Goal: Find specific page/section: Locate item on page

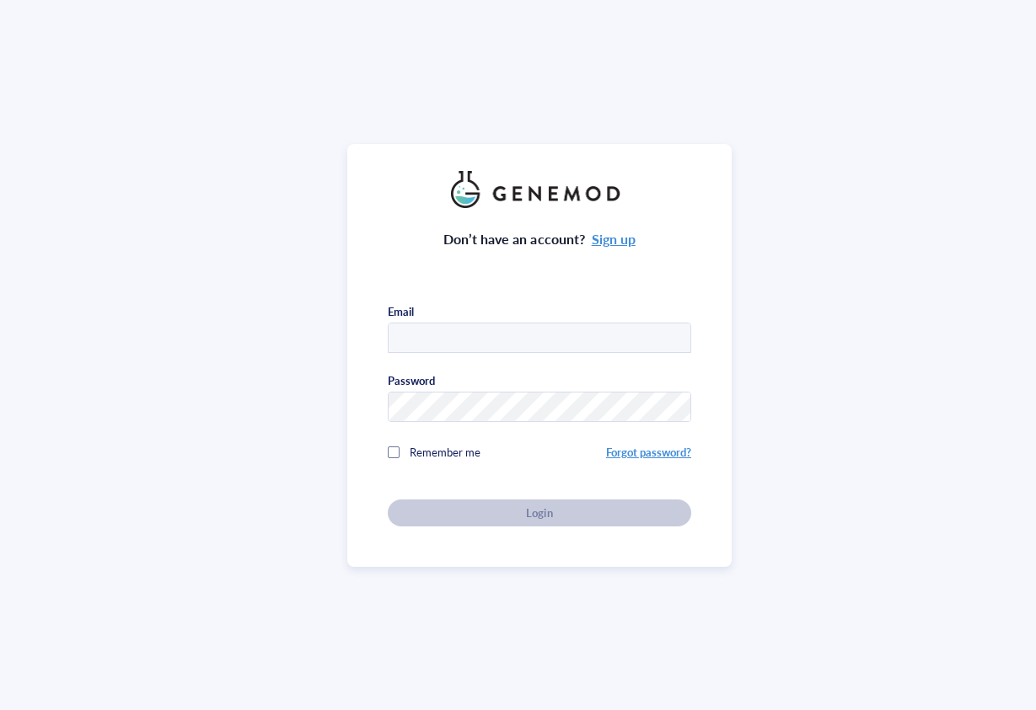
type input "[PERSON_NAME][EMAIL_ADDRESS][DOMAIN_NAME]"
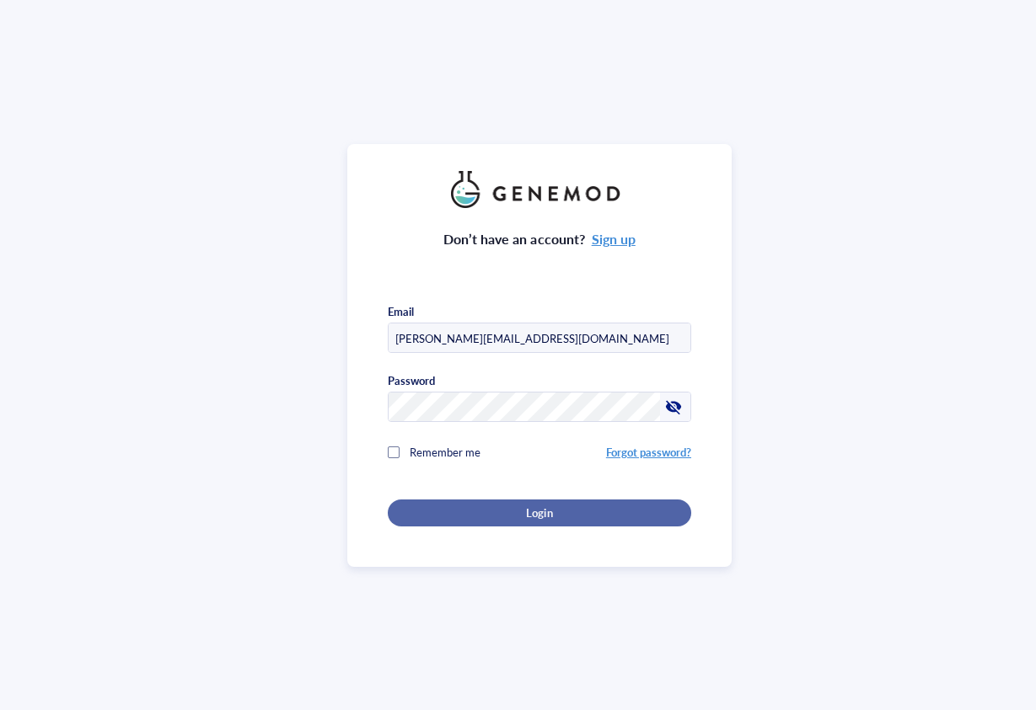
click at [559, 511] on div "Login" at bounding box center [539, 513] width 249 height 15
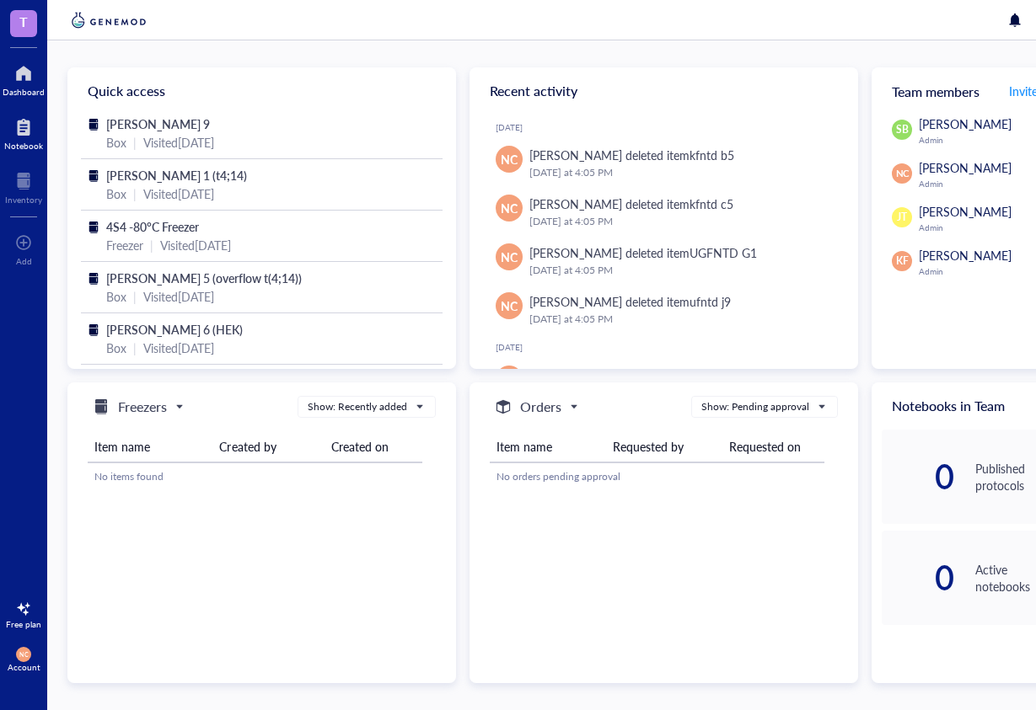
click at [23, 137] on div at bounding box center [23, 127] width 39 height 27
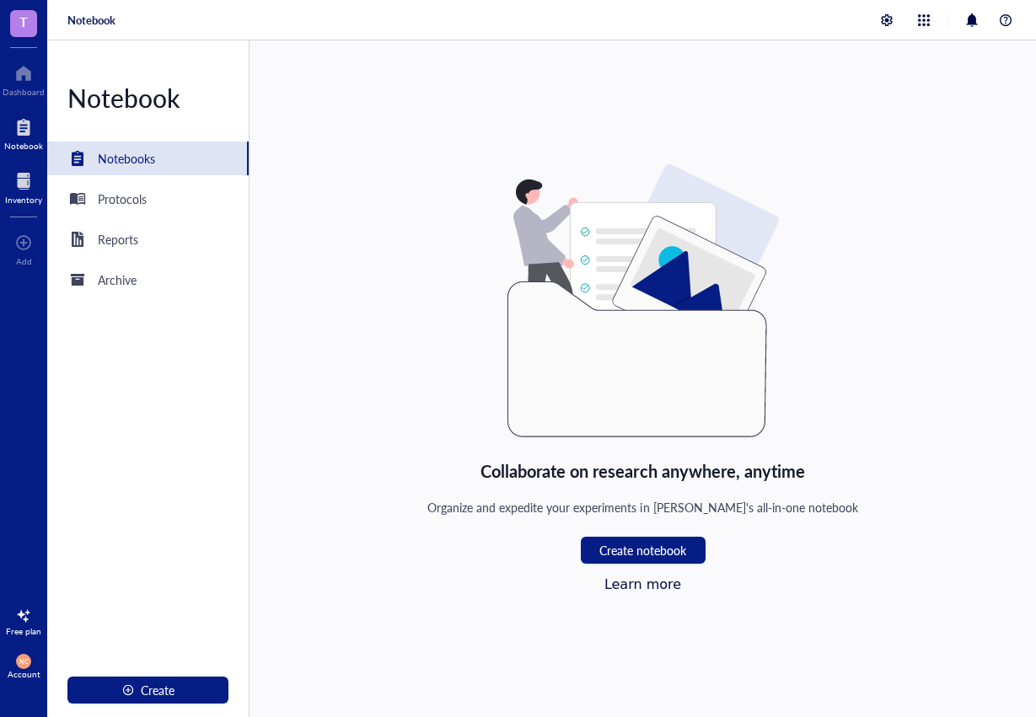
click at [18, 193] on div at bounding box center [23, 181] width 37 height 27
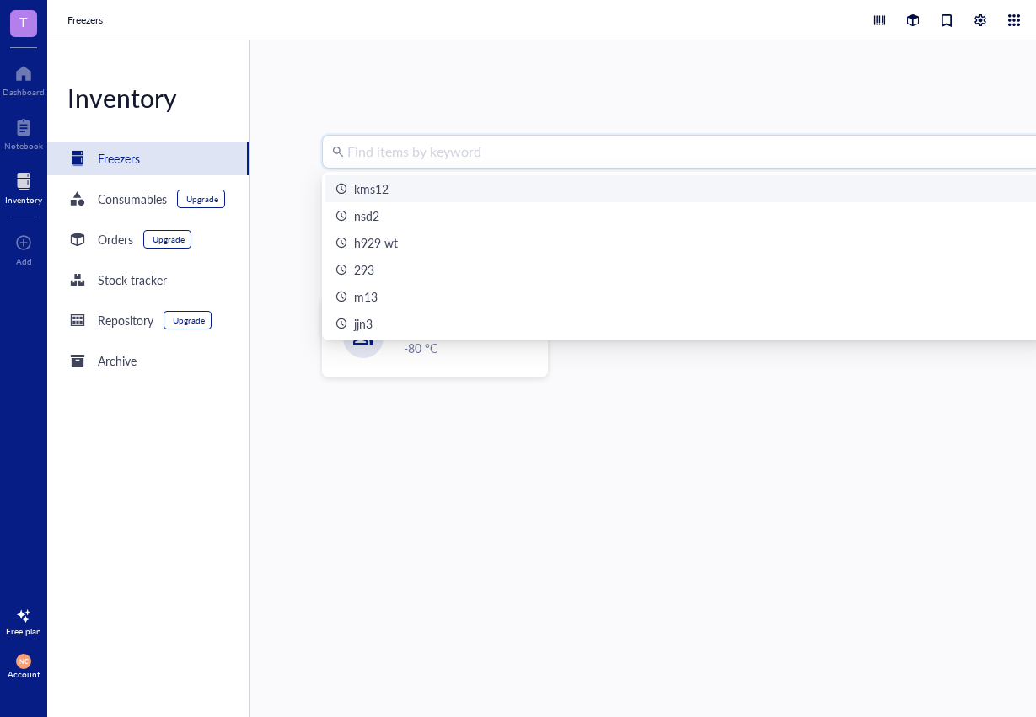
click at [498, 158] on input "search" at bounding box center [695, 152] width 696 height 32
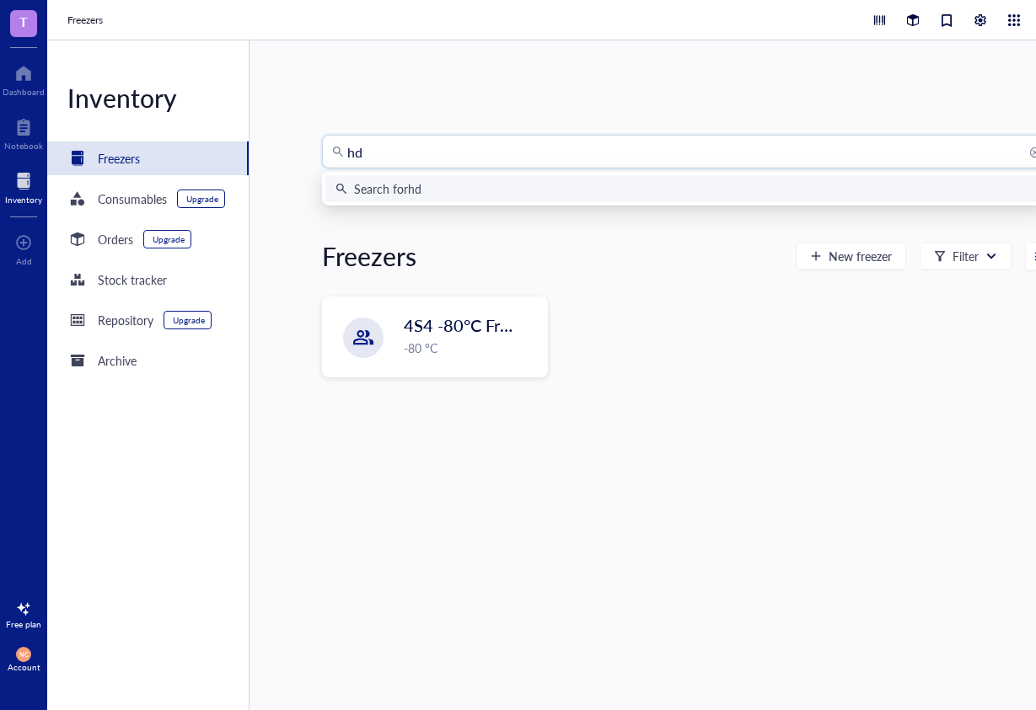
type input "h"
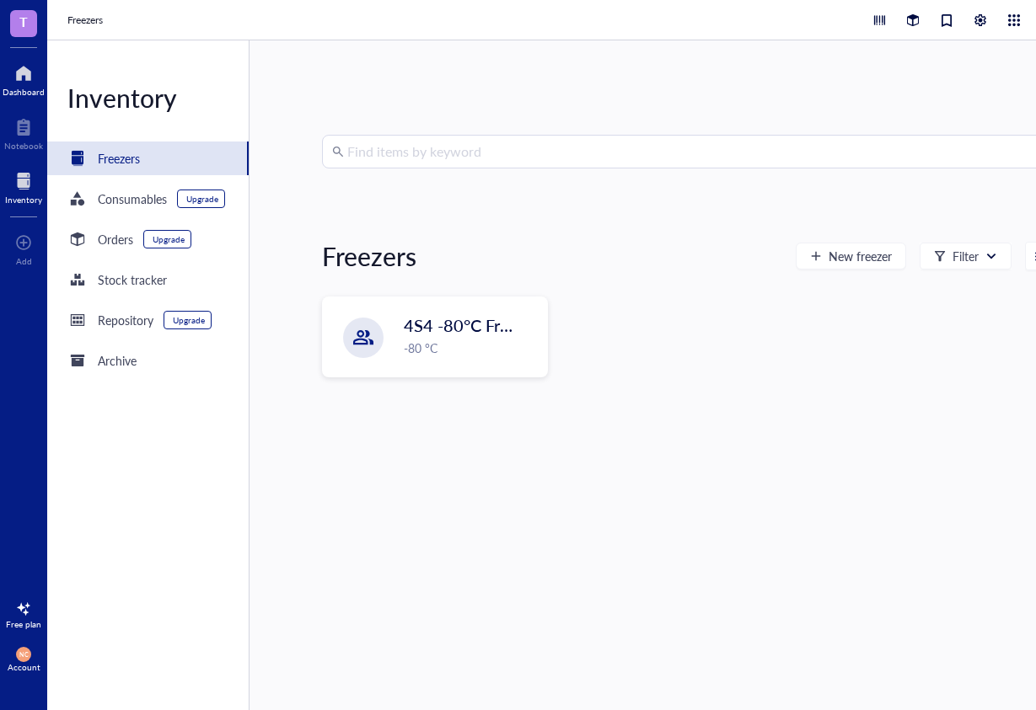
click at [24, 64] on div at bounding box center [24, 73] width 42 height 27
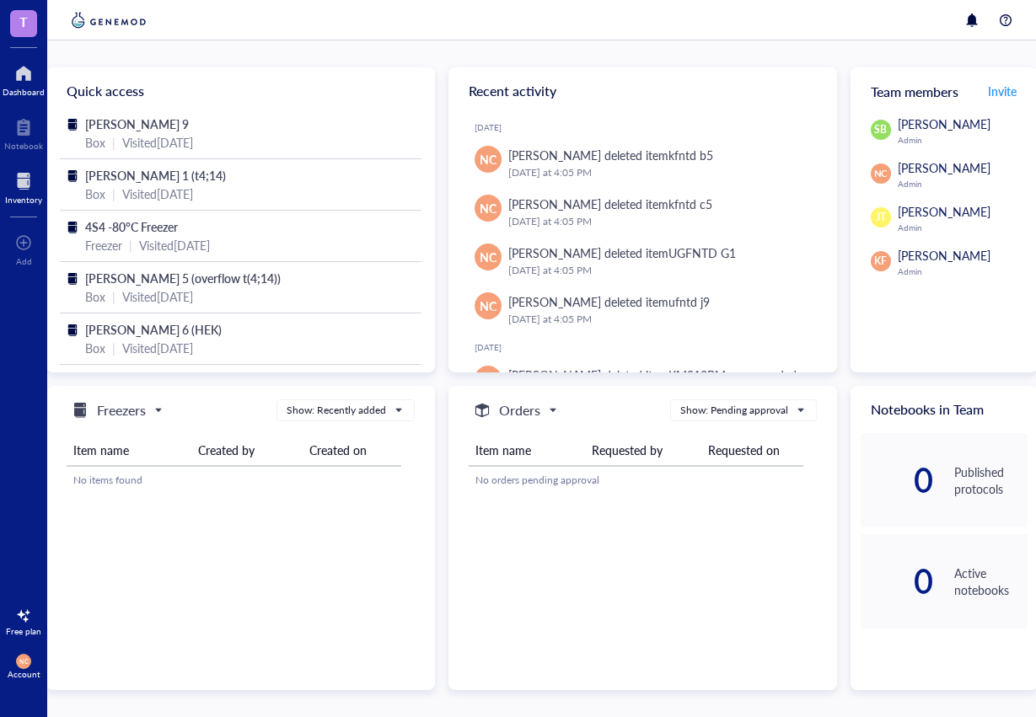
click at [27, 198] on div "Inventory" at bounding box center [23, 200] width 37 height 10
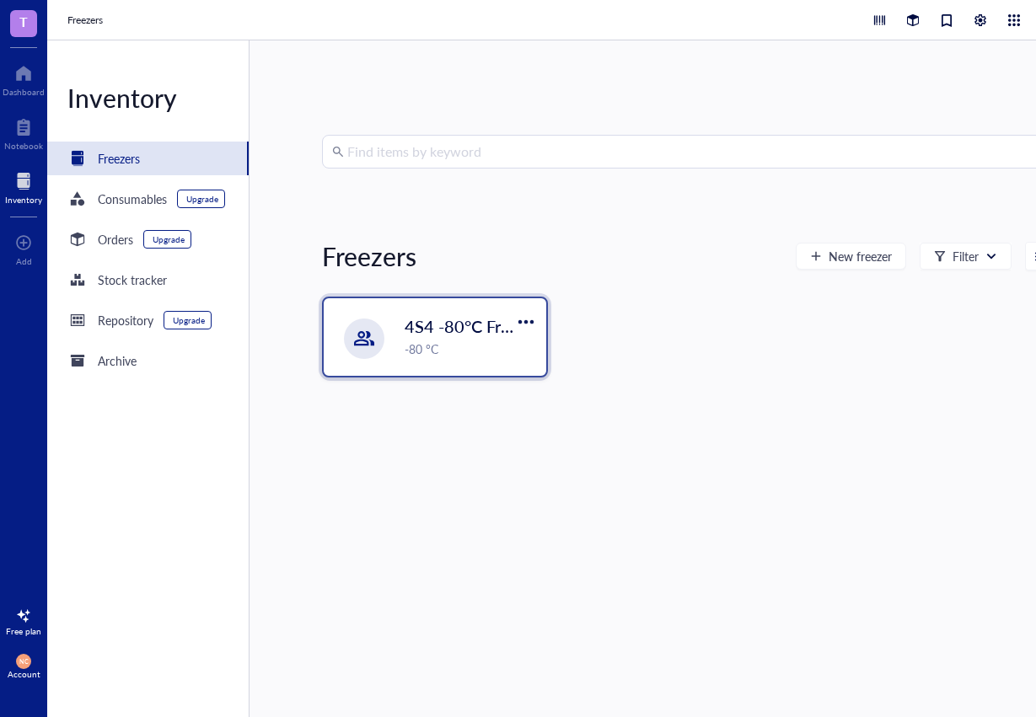
click at [410, 358] on div "4S4 -80°C Freezer -80 °C" at bounding box center [435, 337] width 222 height 78
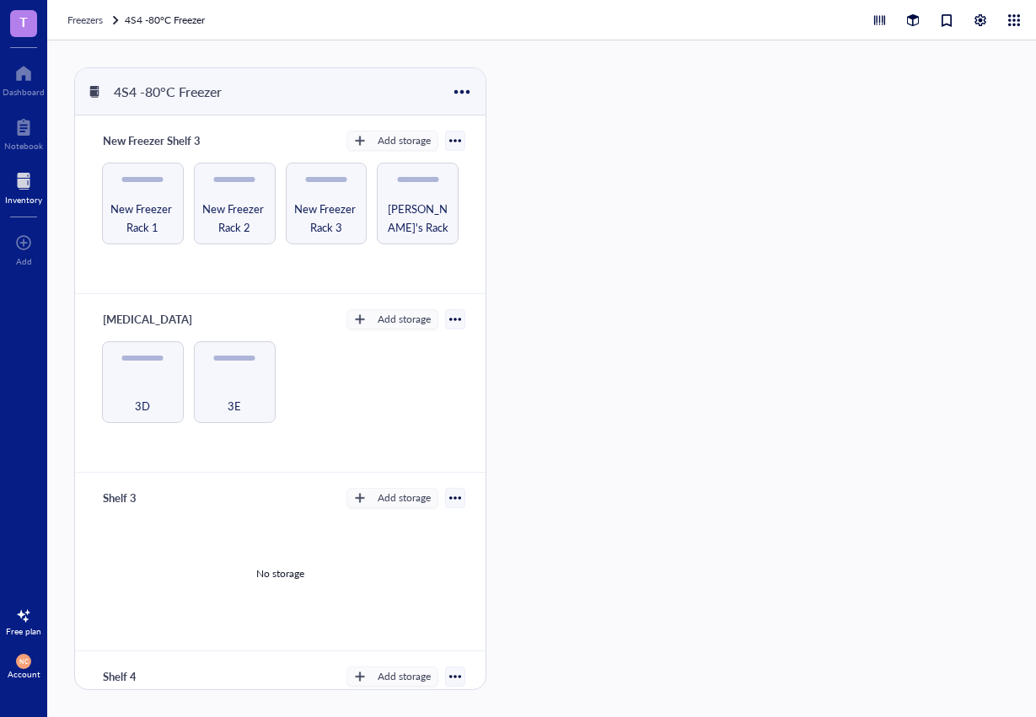
scroll to position [58, 0]
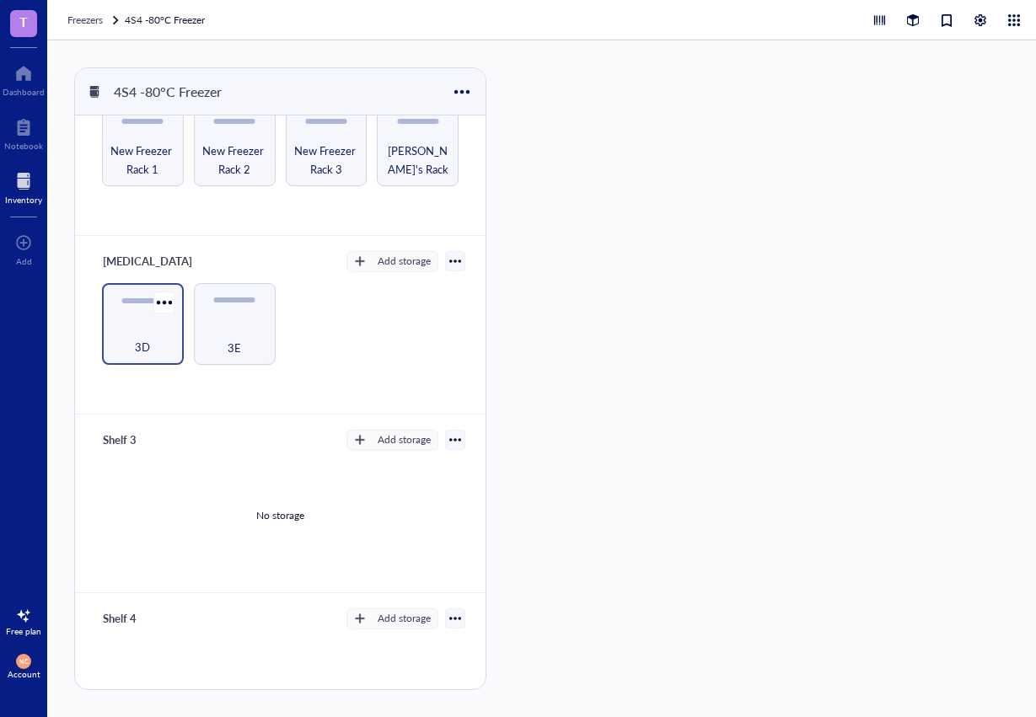
click at [136, 338] on span "3D" at bounding box center [142, 347] width 15 height 19
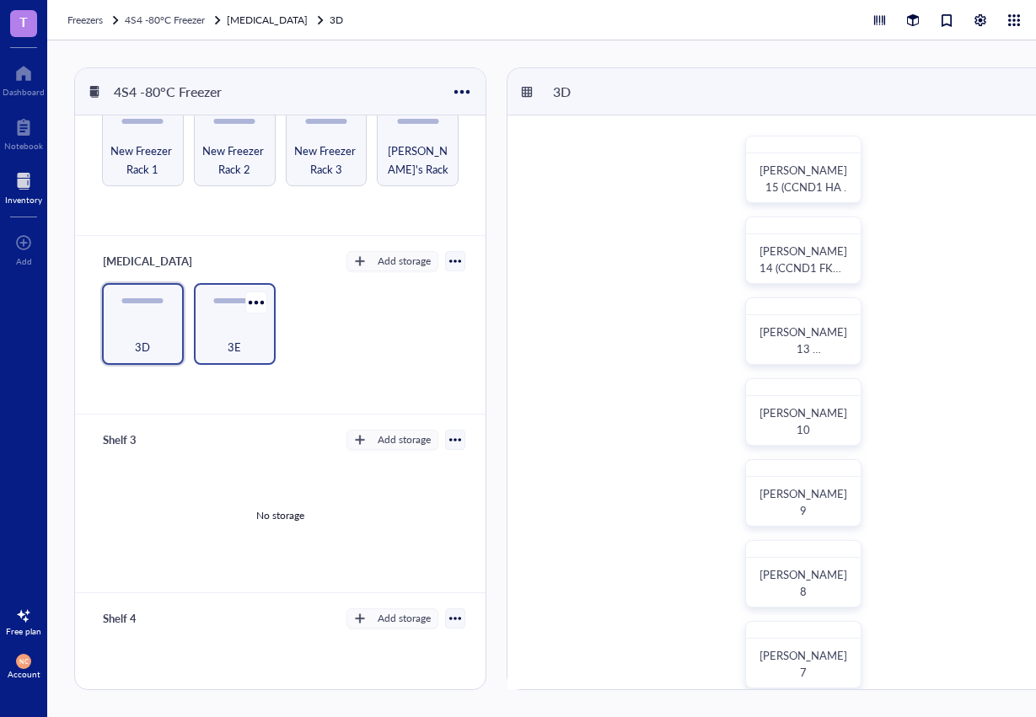
click at [229, 339] on span "3E" at bounding box center [234, 347] width 13 height 19
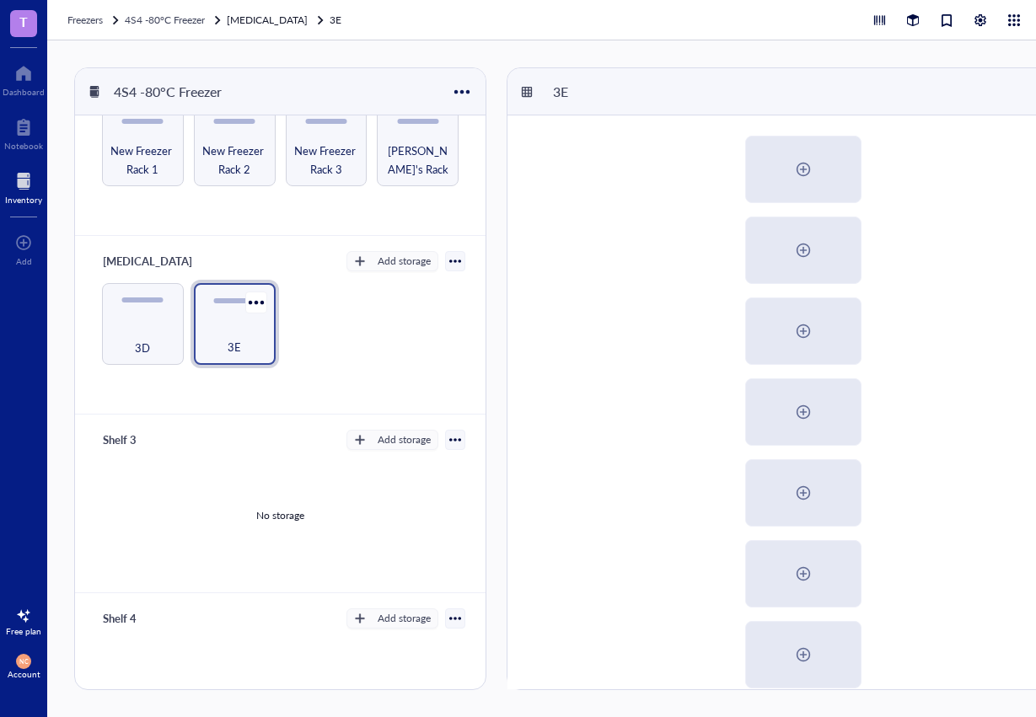
click at [250, 362] on div "3E" at bounding box center [235, 324] width 82 height 82
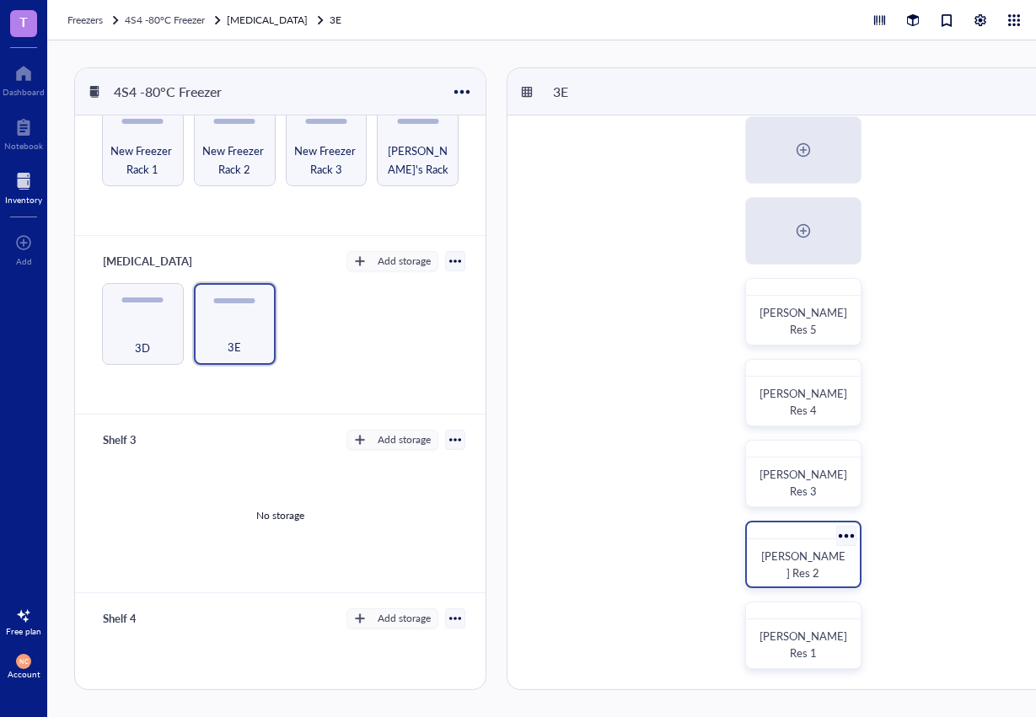
click at [795, 554] on div "[PERSON_NAME] Res 2" at bounding box center [802, 564] width 99 height 37
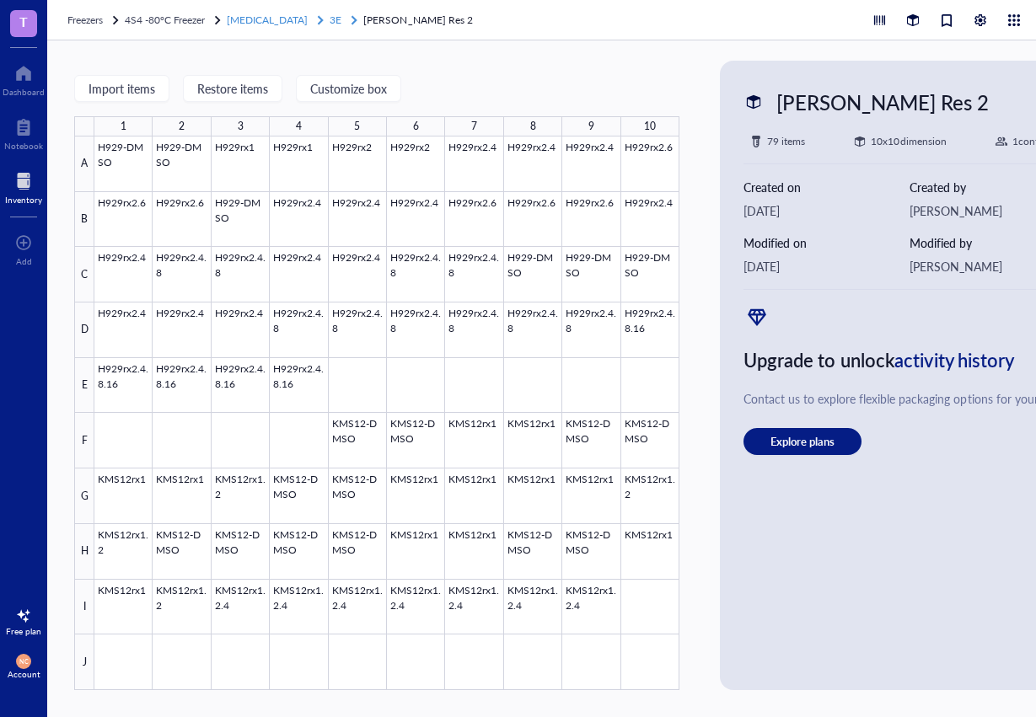
click at [331, 19] on span "3E" at bounding box center [335, 20] width 12 height 14
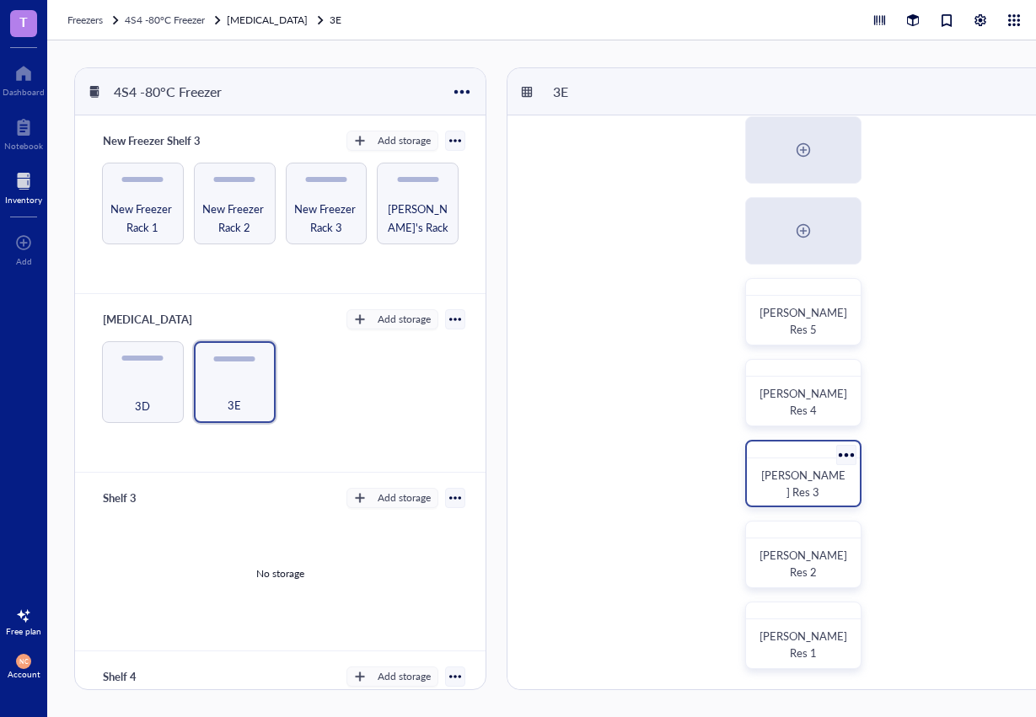
scroll to position [505, 0]
click at [799, 465] on div "[PERSON_NAME] Res 3" at bounding box center [802, 483] width 99 height 37
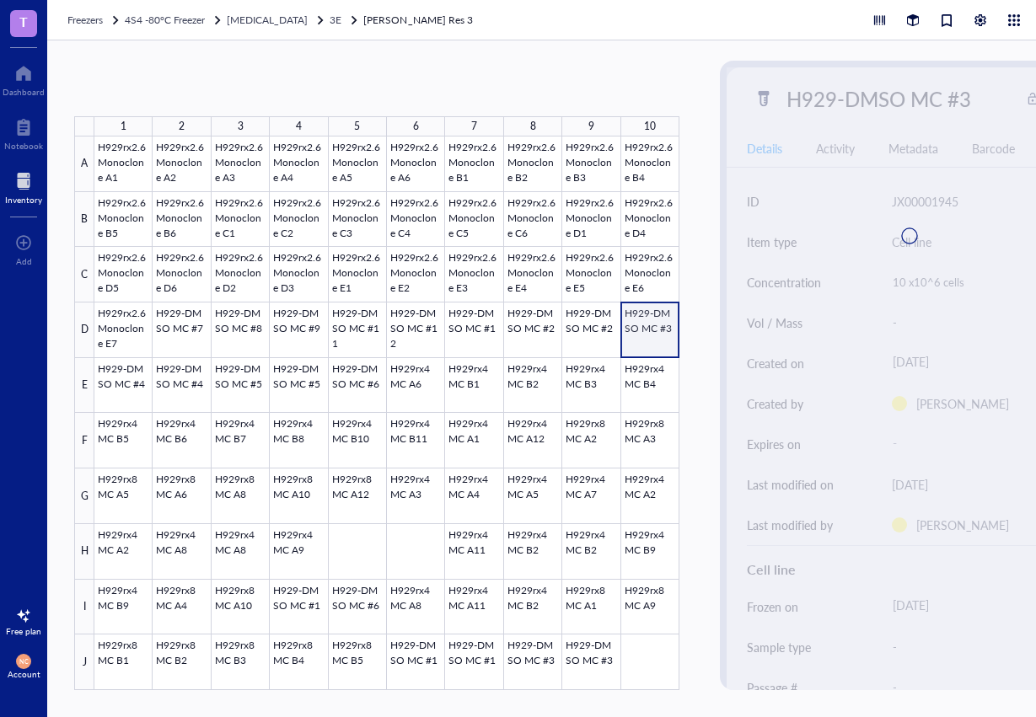
click at [651, 334] on div at bounding box center [386, 414] width 585 height 554
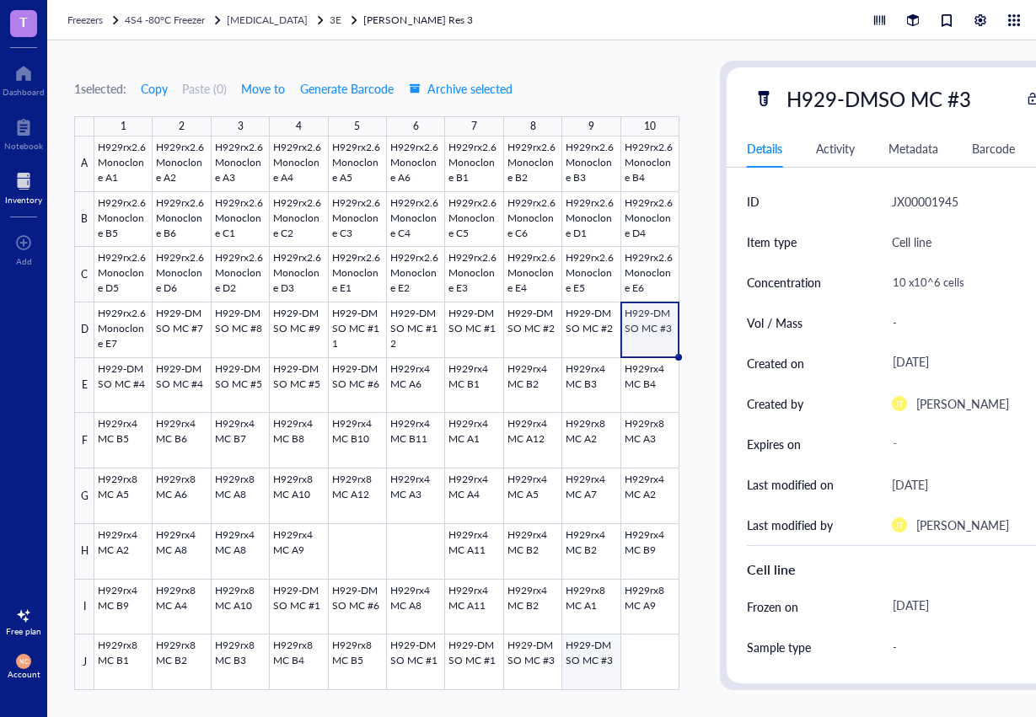
click at [585, 656] on div at bounding box center [386, 414] width 585 height 554
click at [364, 606] on div at bounding box center [386, 414] width 585 height 554
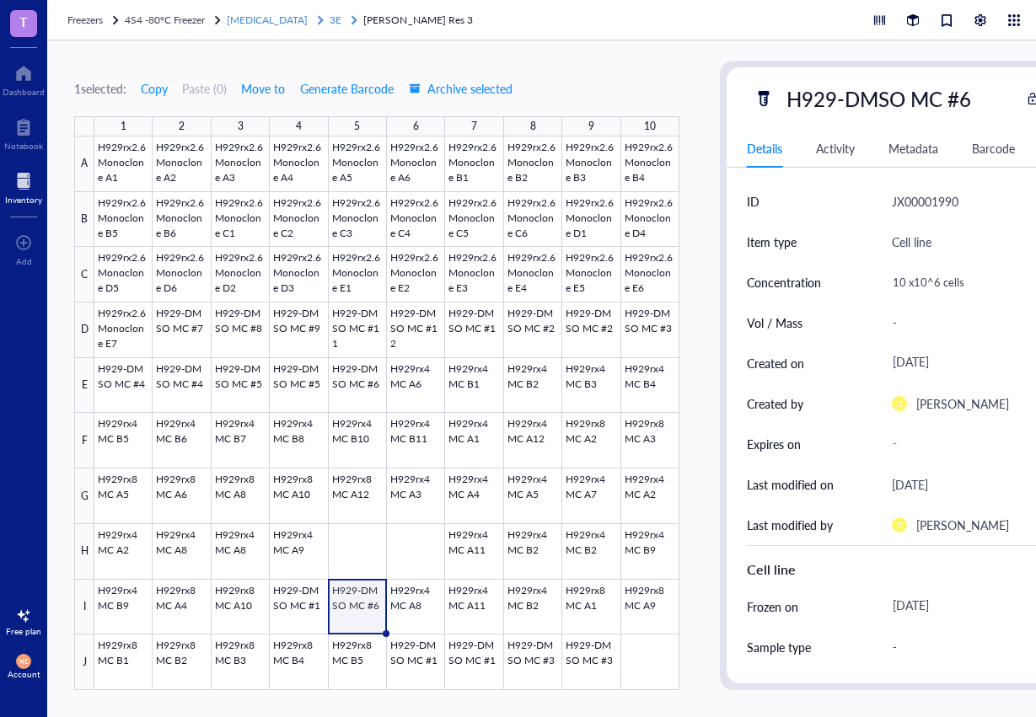
click at [329, 18] on span "3E" at bounding box center [335, 20] width 12 height 14
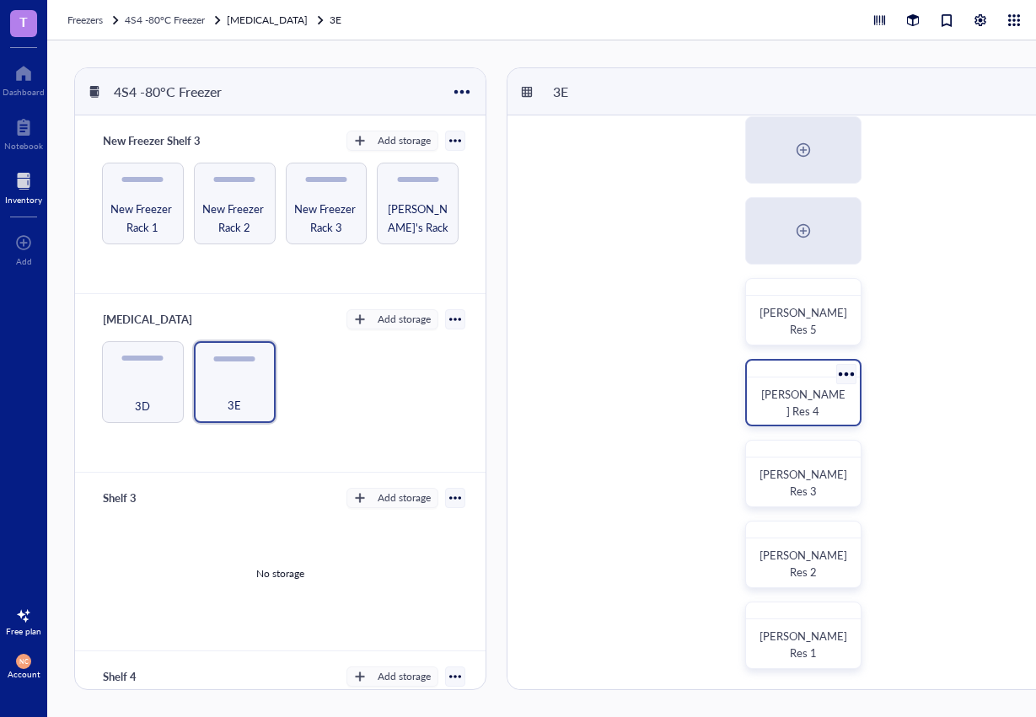
scroll to position [505, 0]
click at [799, 388] on div "[PERSON_NAME] Res 4" at bounding box center [802, 402] width 99 height 37
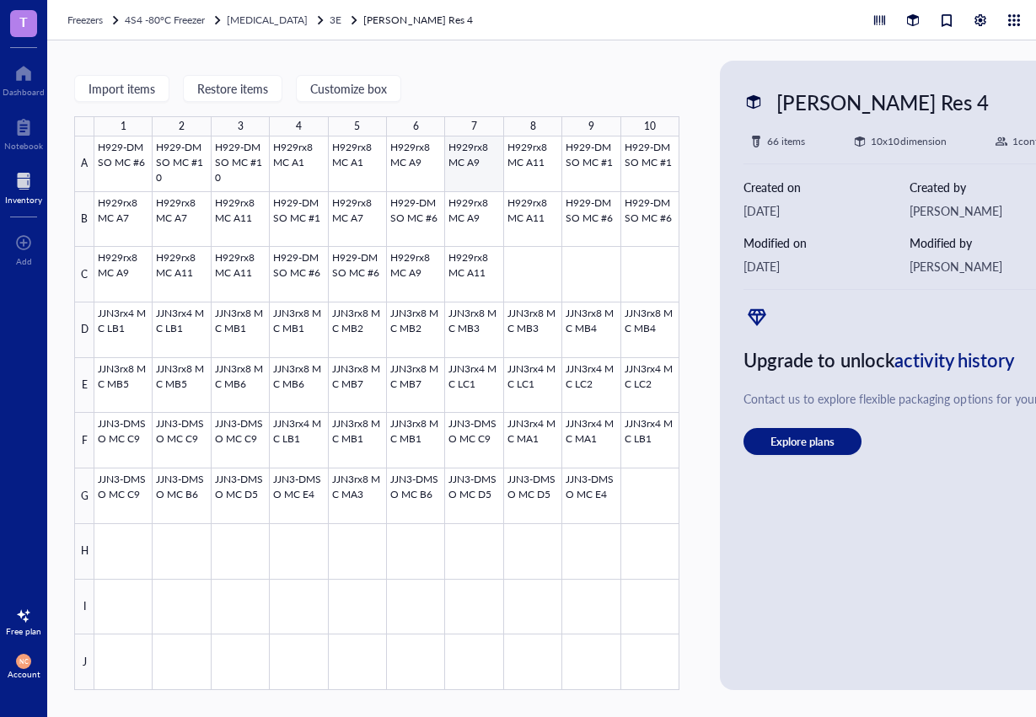
click at [484, 170] on div at bounding box center [386, 414] width 585 height 554
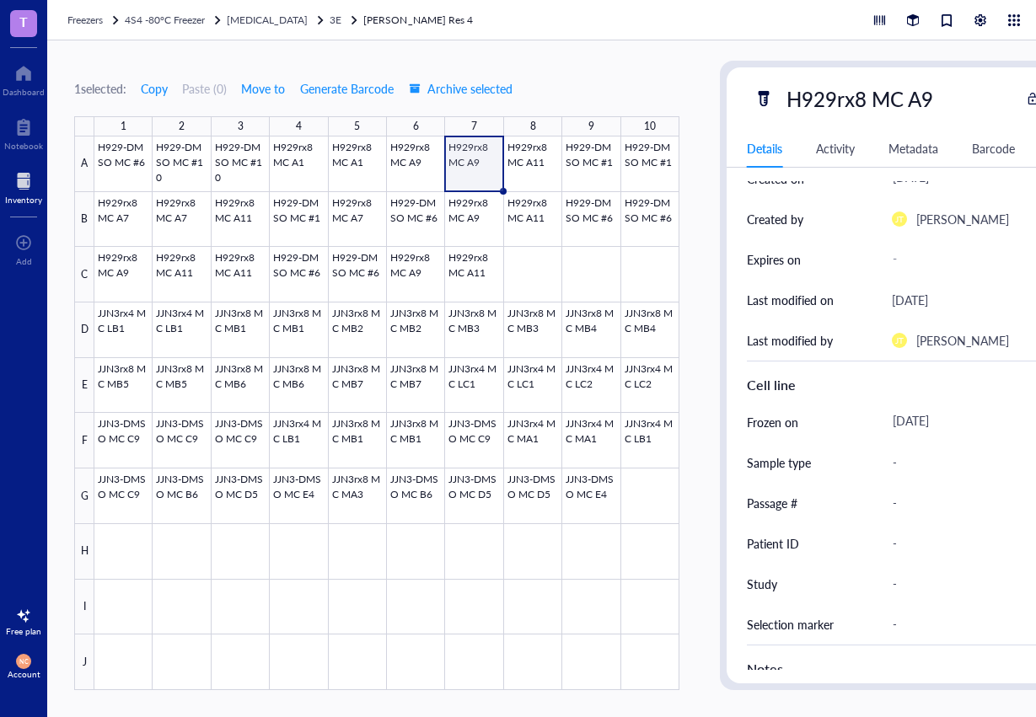
scroll to position [187, 0]
